Goal: Task Accomplishment & Management: Use online tool/utility

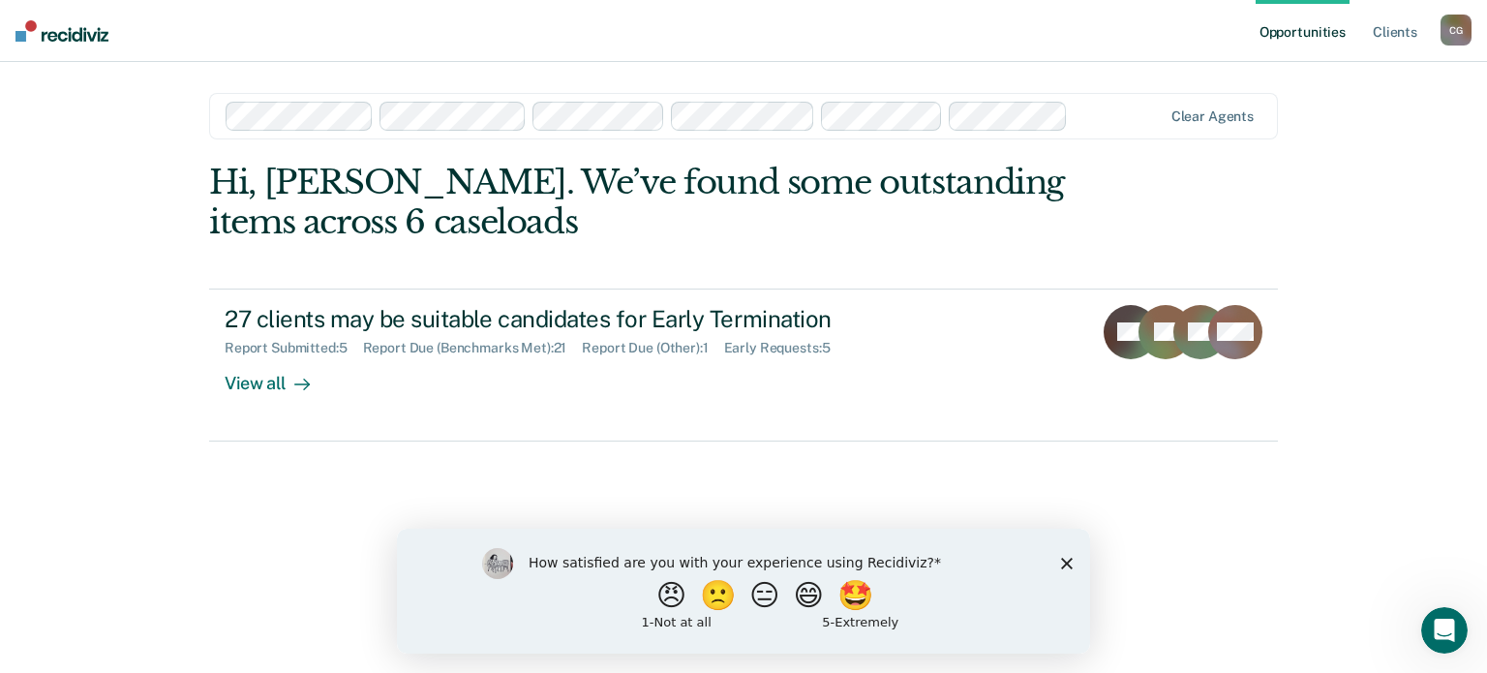
click at [116, 129] on div "Opportunities Client s [PERSON_NAME] C G Profile How it works Log Out Clear age…" at bounding box center [743, 336] width 1487 height 673
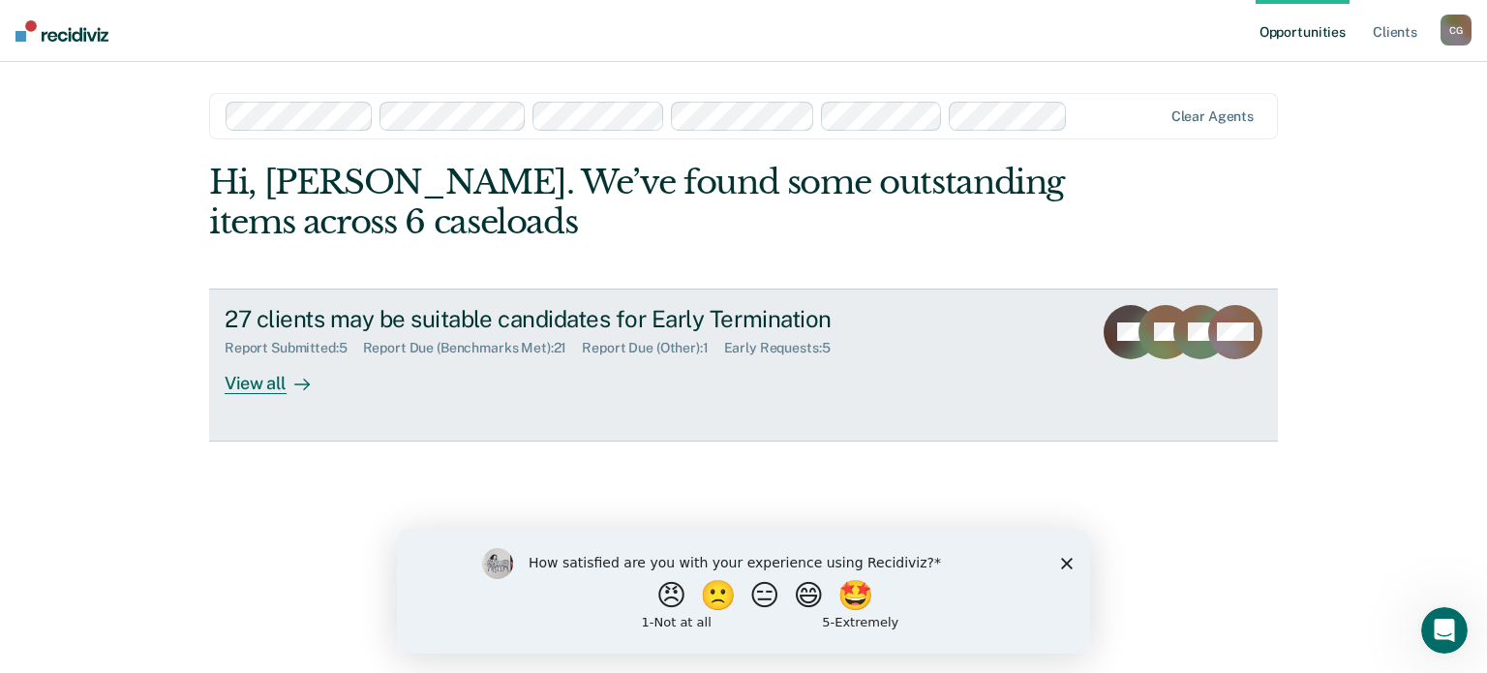
click at [263, 389] on div "View all" at bounding box center [279, 375] width 108 height 38
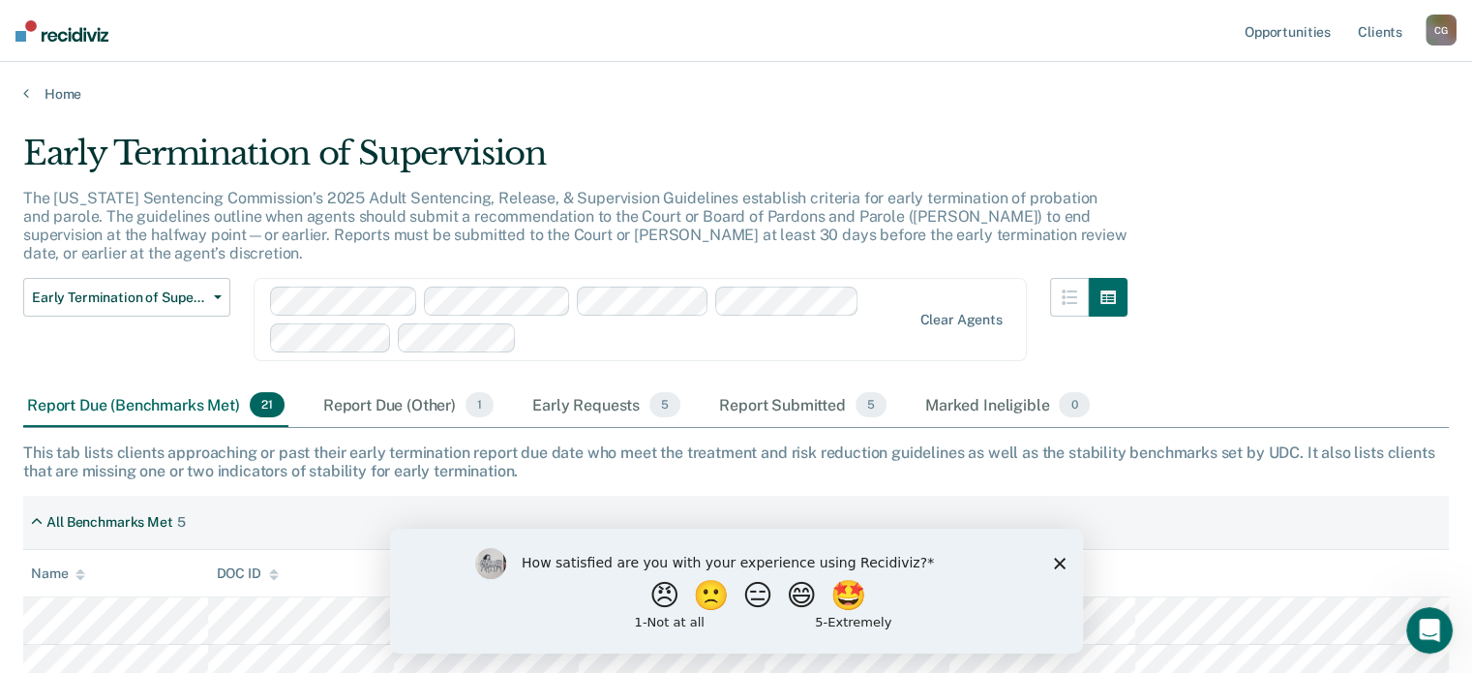
click at [1047, 555] on div "How satisfied are you with your experience using Recidiviz? 😠 🙁 😑 😄 🤩 1 - Not a…" at bounding box center [735, 590] width 693 height 125
click at [1055, 561] on icon "Close survey" at bounding box center [1059, 563] width 12 height 12
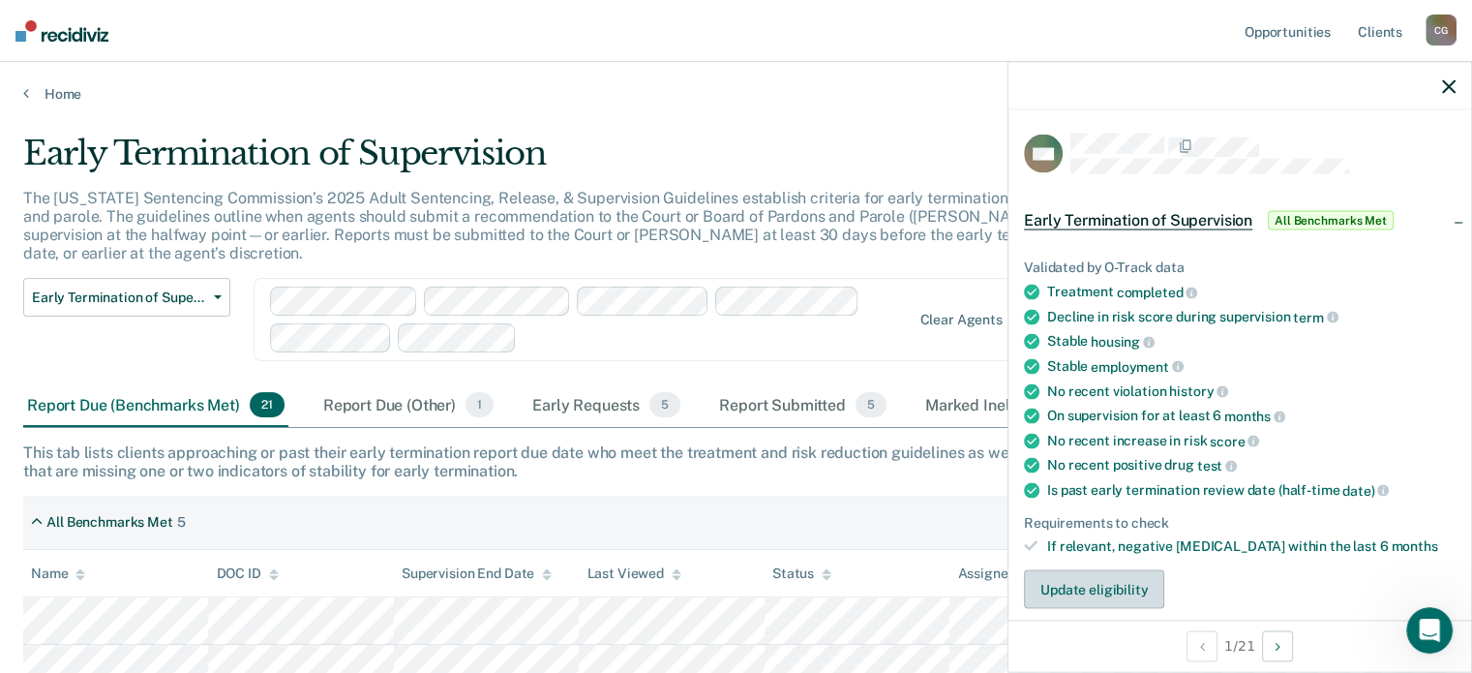
click at [1069, 580] on button "Update eligibility" at bounding box center [1094, 589] width 140 height 39
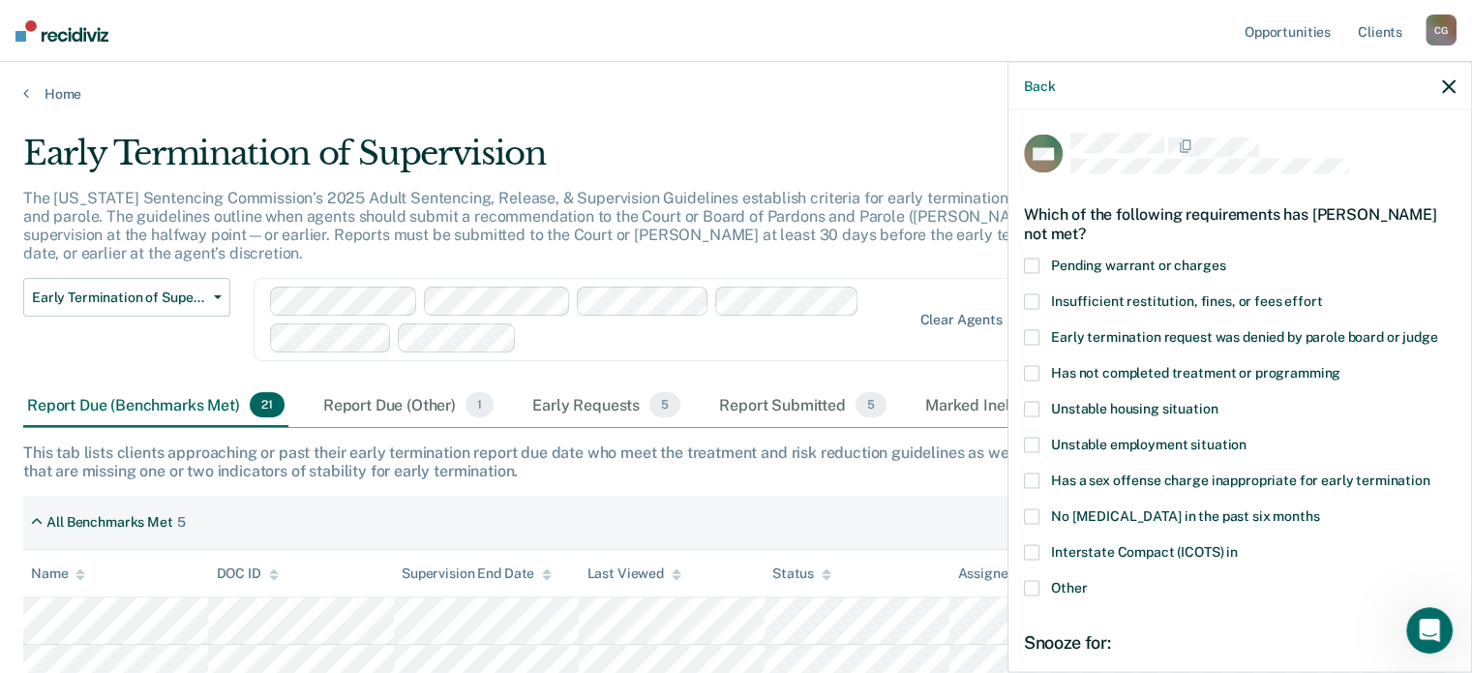
click at [1452, 84] on icon "button" at bounding box center [1449, 86] width 14 height 14
